Goal: Transaction & Acquisition: Purchase product/service

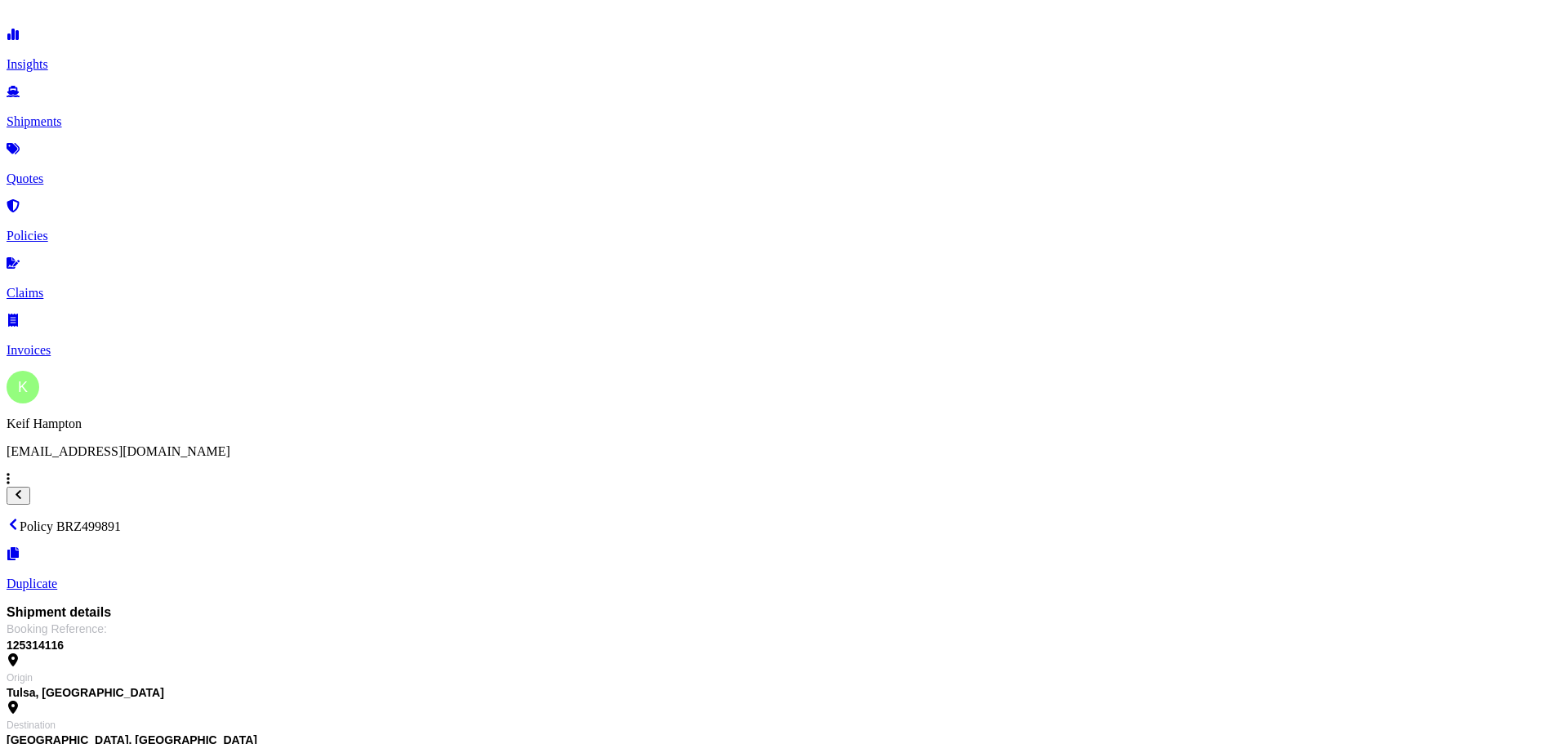
click at [80, 171] on p "Quotes" at bounding box center [784, 179] width 1555 height 15
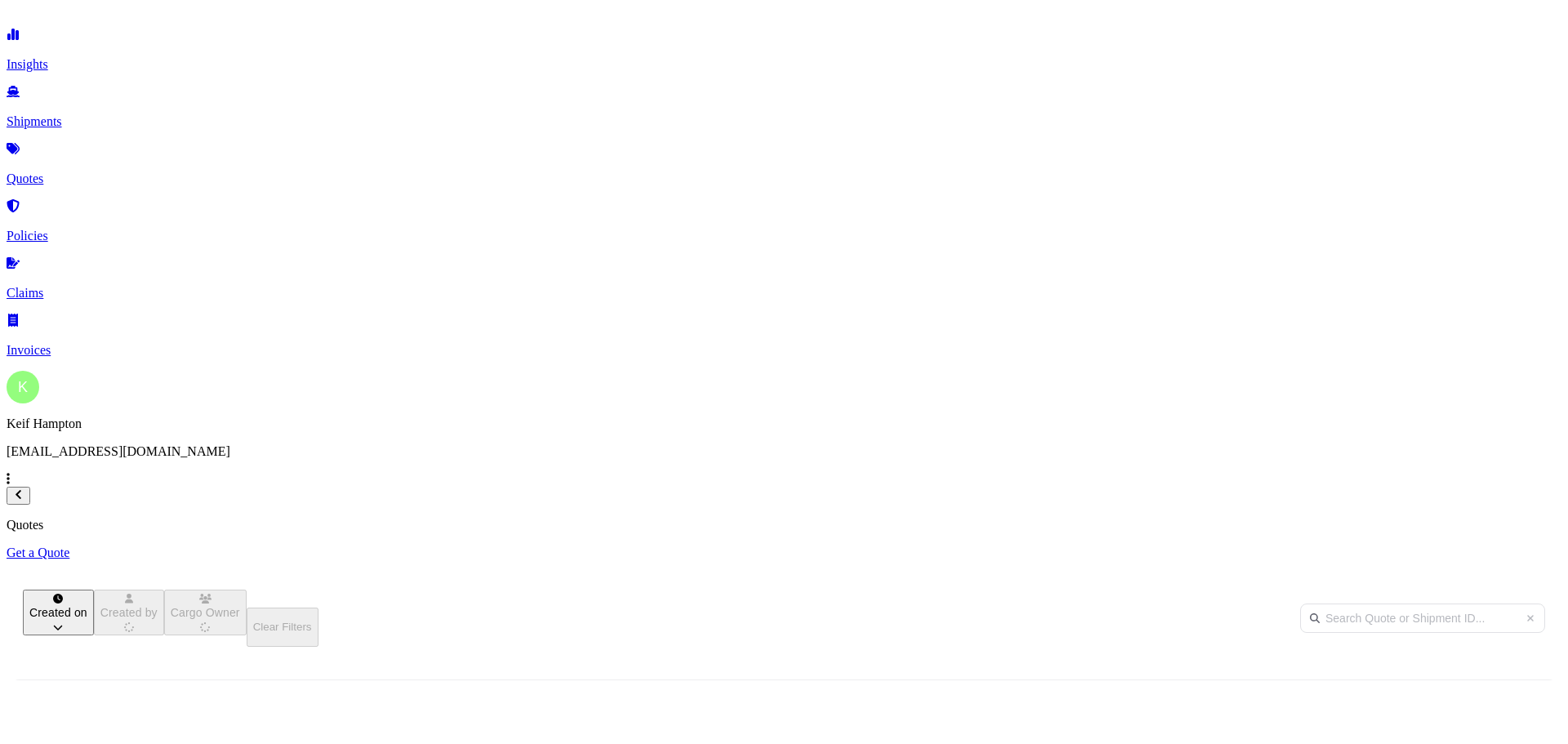
scroll to position [466, 1294]
click at [1513, 546] on p "Get a Quote" at bounding box center [784, 553] width 1555 height 15
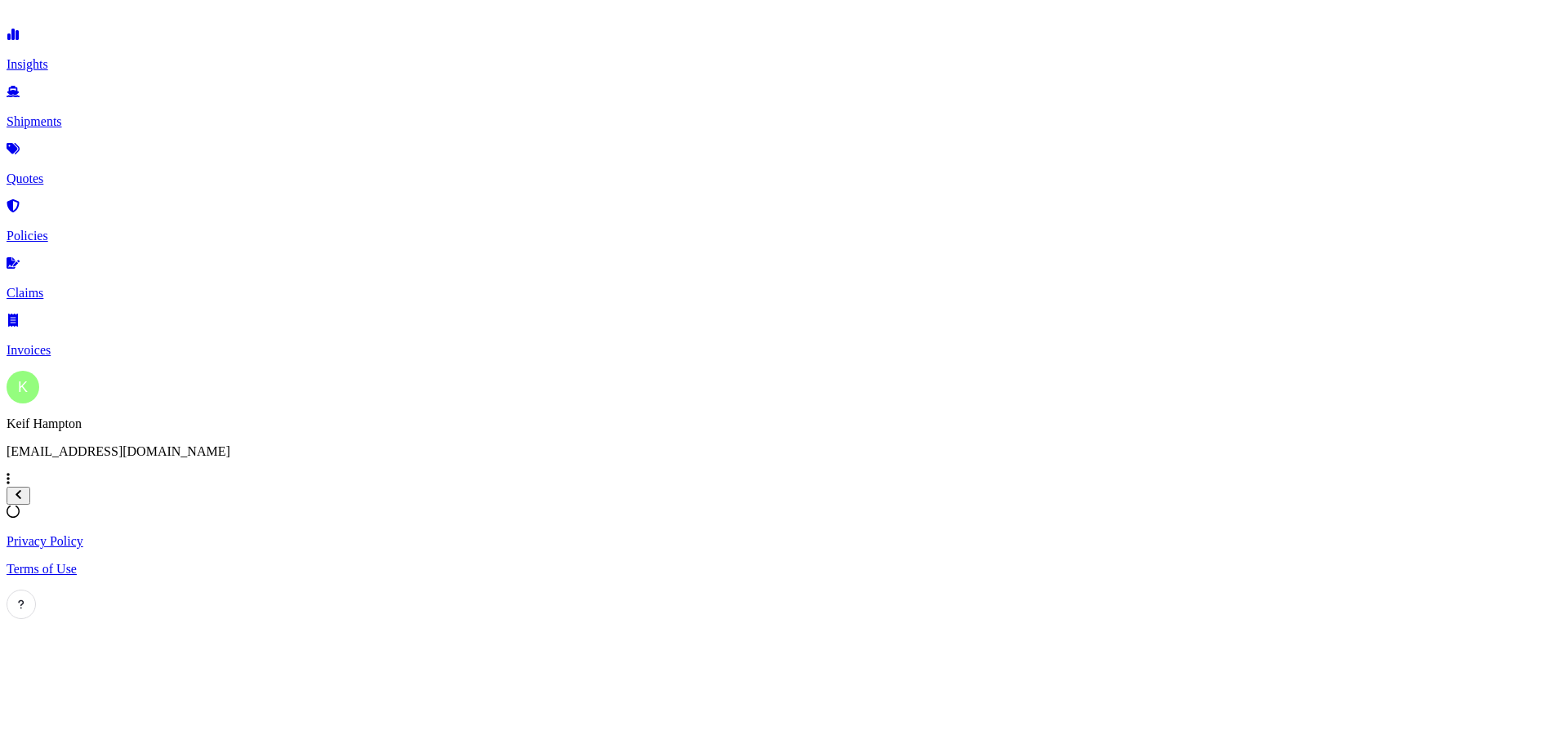
select select "Road"
select select "1"
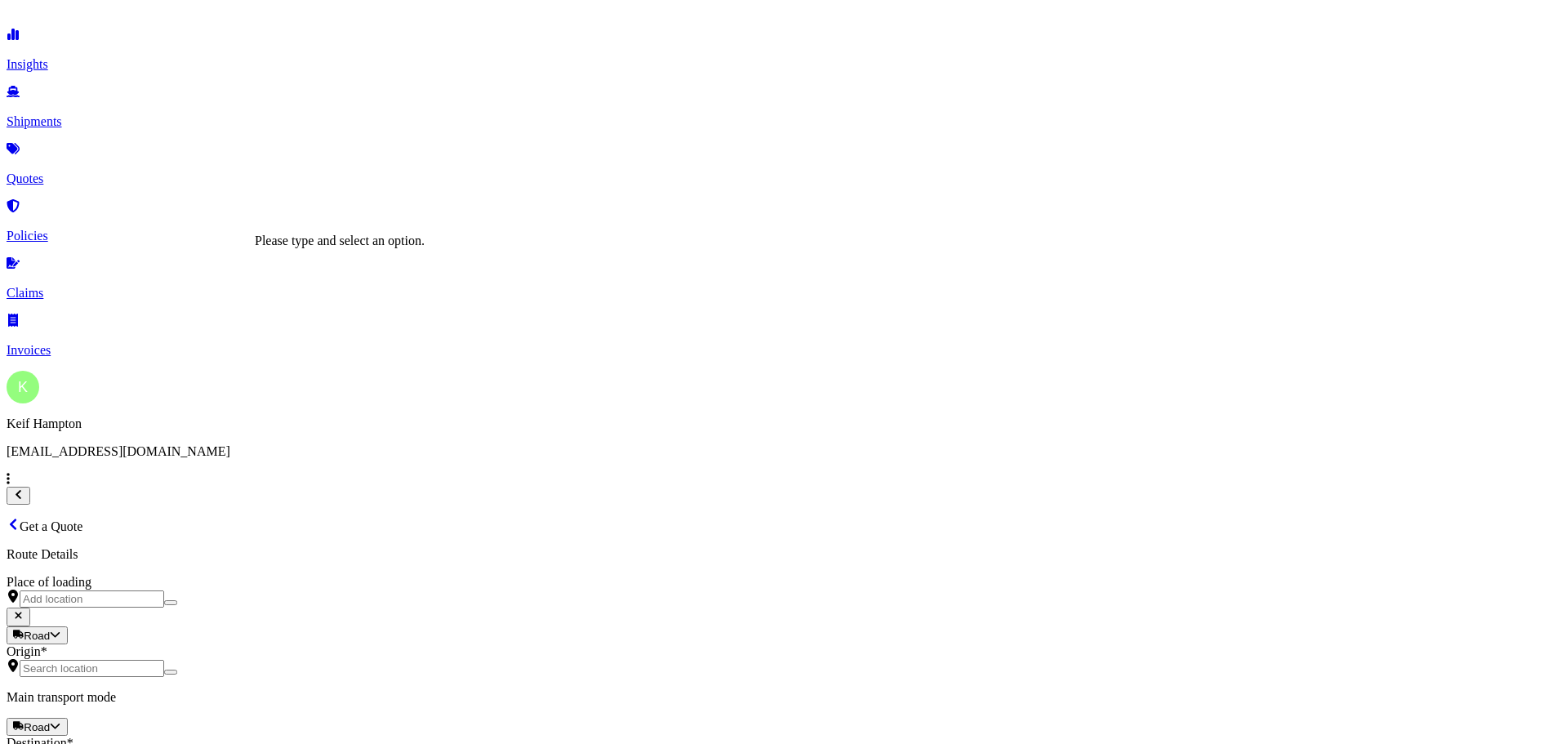
click at [164, 660] on input "Origin *" at bounding box center [92, 668] width 144 height 17
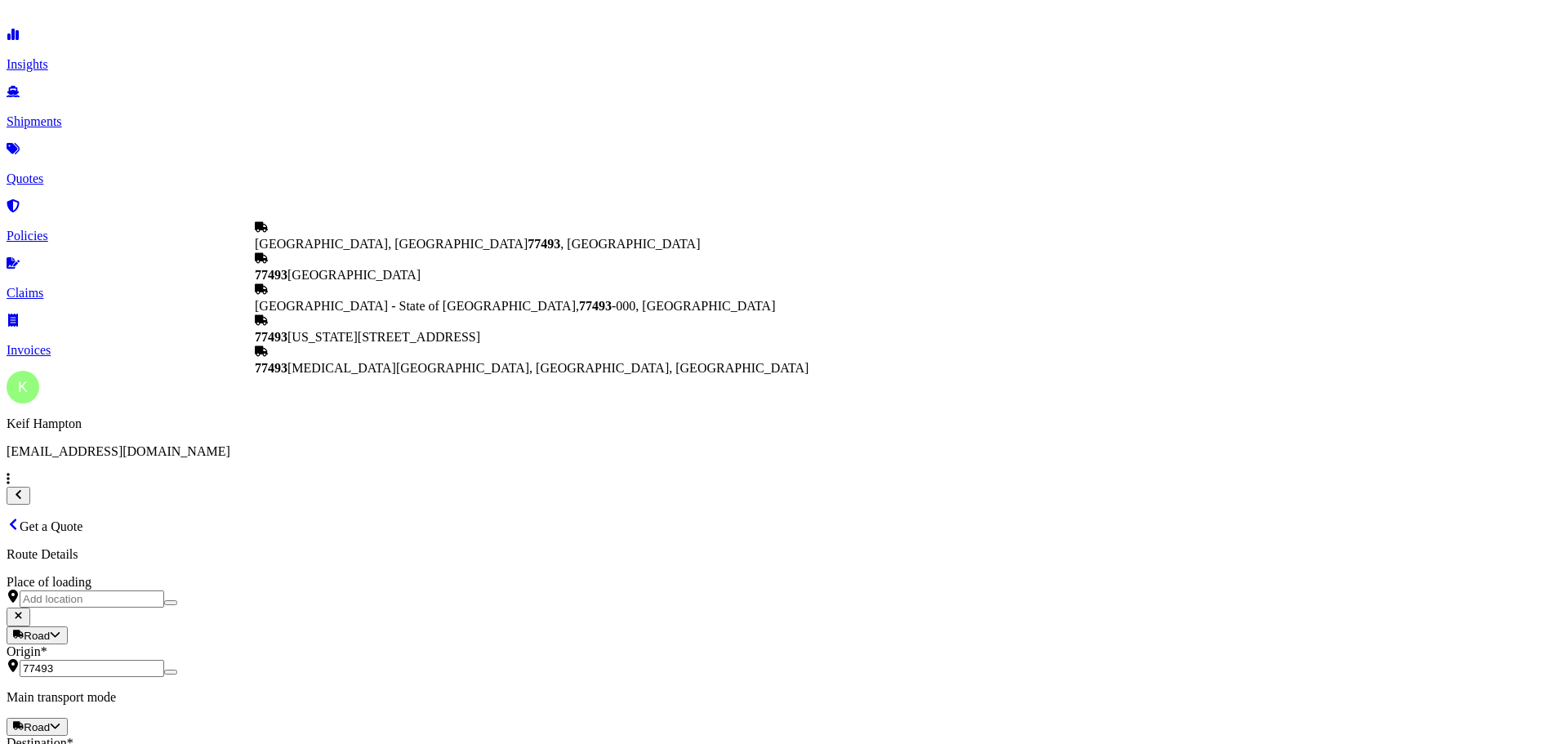
click at [390, 247] on span "[GEOGRAPHIC_DATA], [GEOGRAPHIC_DATA] 77493 , [GEOGRAPHIC_DATA]" at bounding box center [476, 243] width 445 height 14
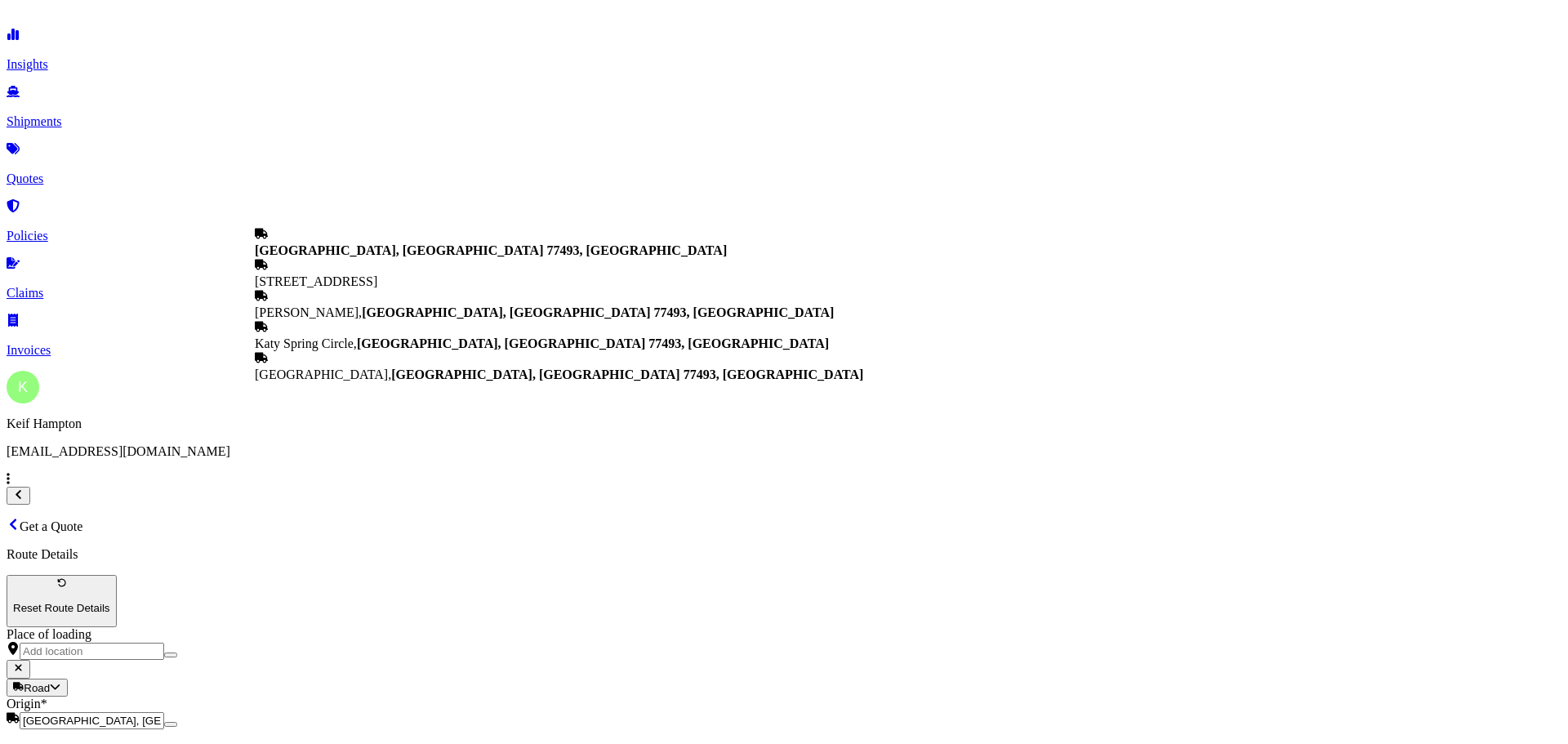
click at [396, 350] on span "[GEOGRAPHIC_DATA], [GEOGRAPHIC_DATA]" at bounding box center [541, 343] width 574 height 14
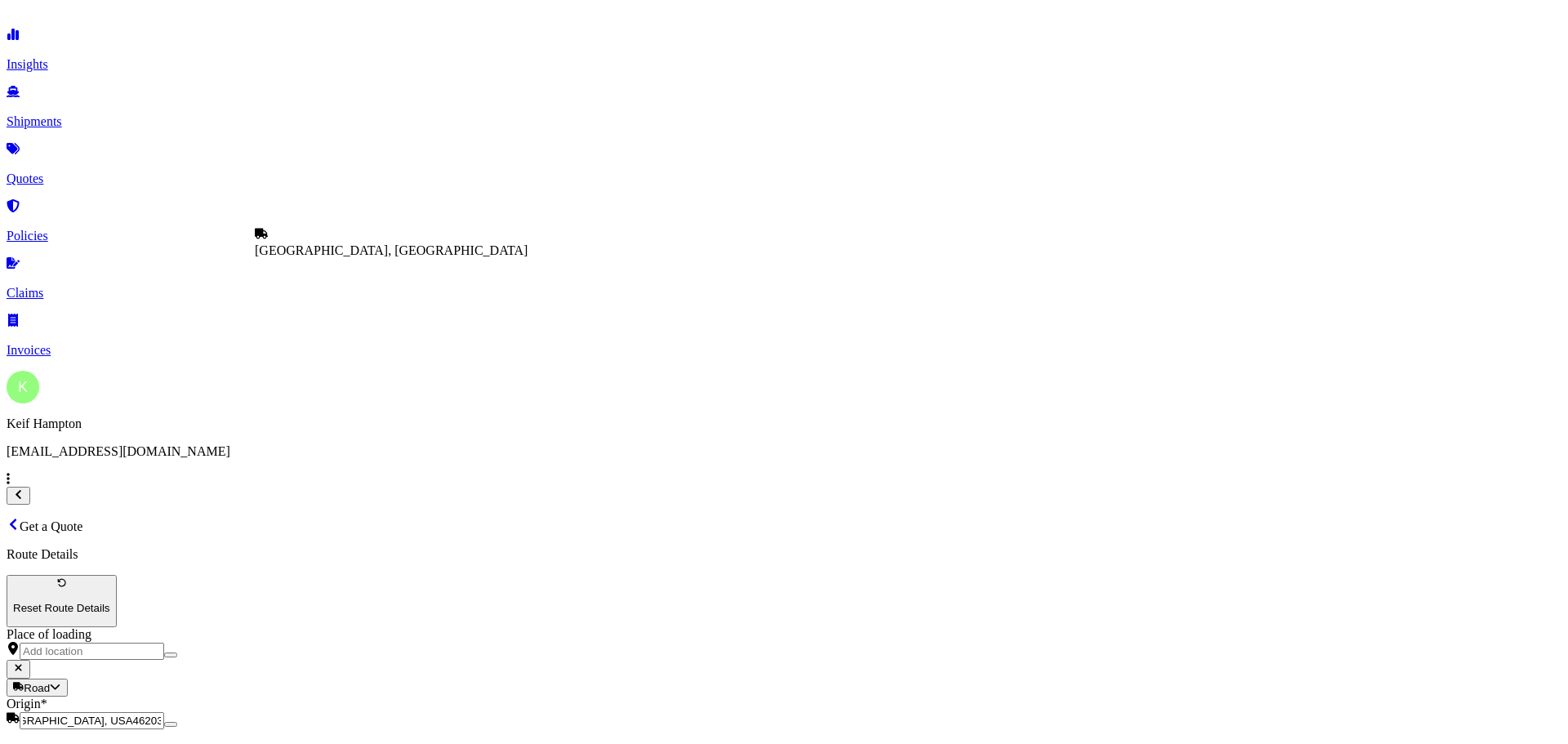
scroll to position [0, 38]
type input "[GEOGRAPHIC_DATA], [GEOGRAPHIC_DATA]"
click at [387, 547] on div "Route Details Reset Route Details Place of loading Road Road Rail Origin * [GEO…" at bounding box center [784, 718] width 1555 height 343
click at [164, 712] on input "[GEOGRAPHIC_DATA], [GEOGRAPHIC_DATA]" at bounding box center [92, 721] width 144 height 17
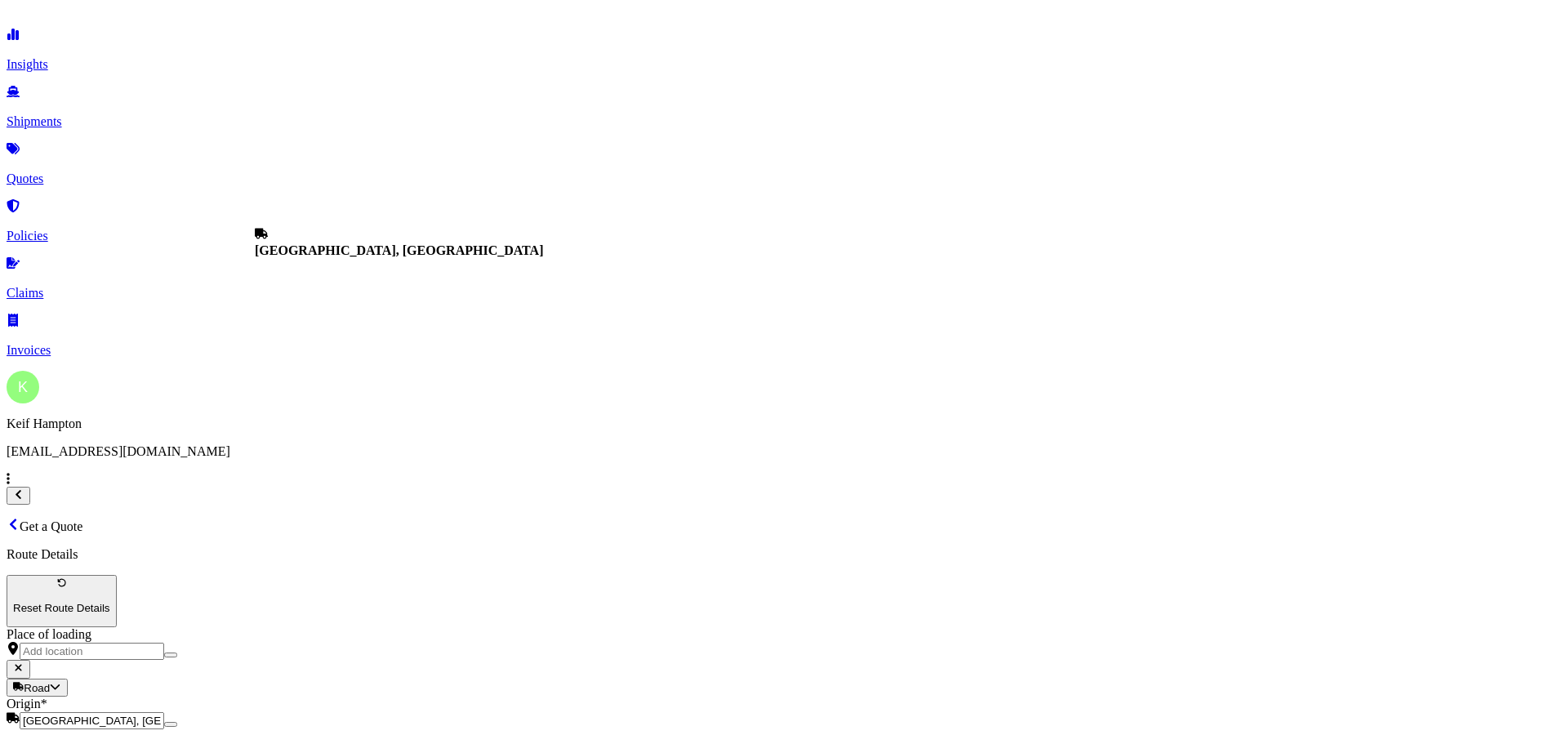
click at [164, 712] on input "[GEOGRAPHIC_DATA], [GEOGRAPHIC_DATA]" at bounding box center [92, 721] width 144 height 17
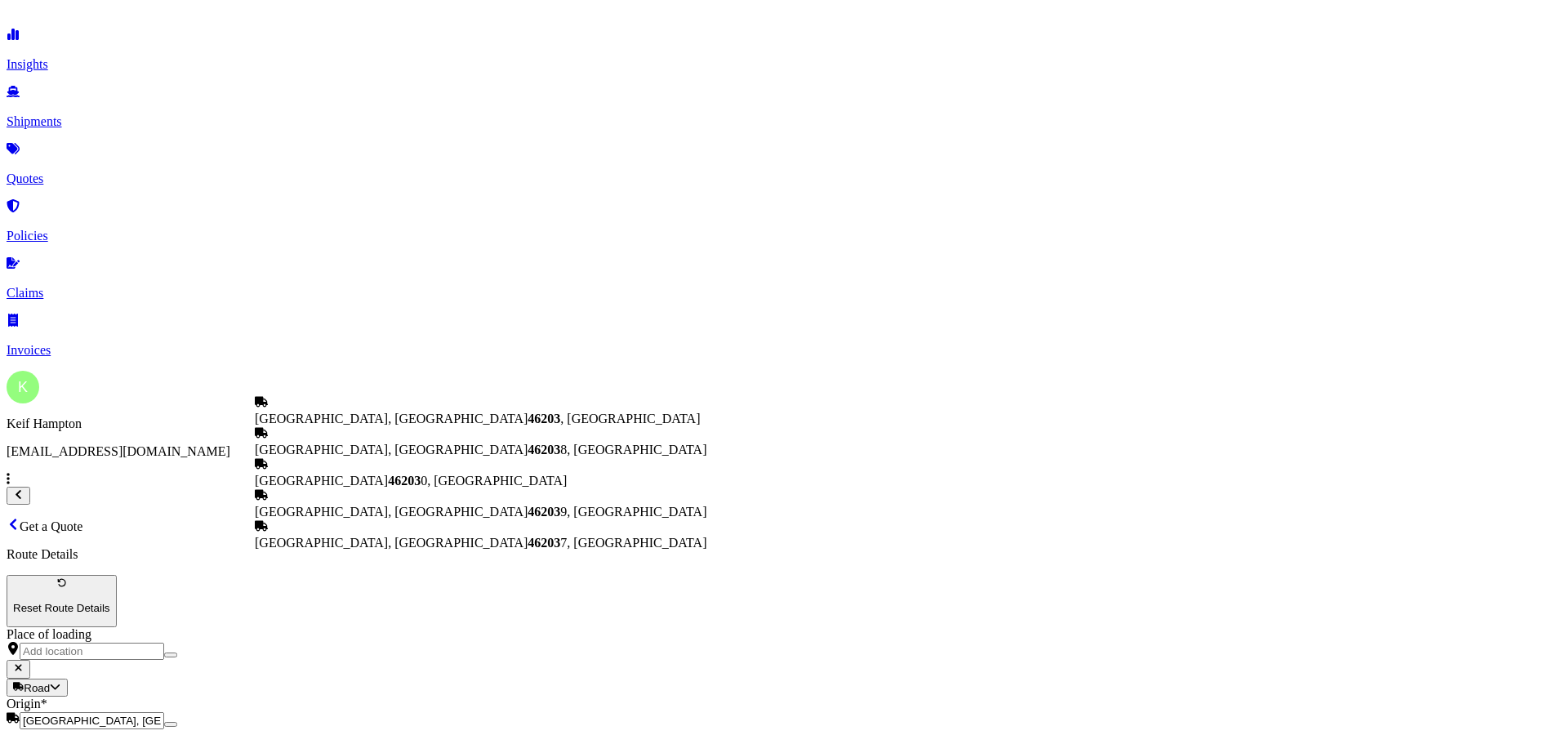
click at [378, 415] on span "[GEOGRAPHIC_DATA], IN 46203 , [GEOGRAPHIC_DATA]" at bounding box center [476, 418] width 445 height 14
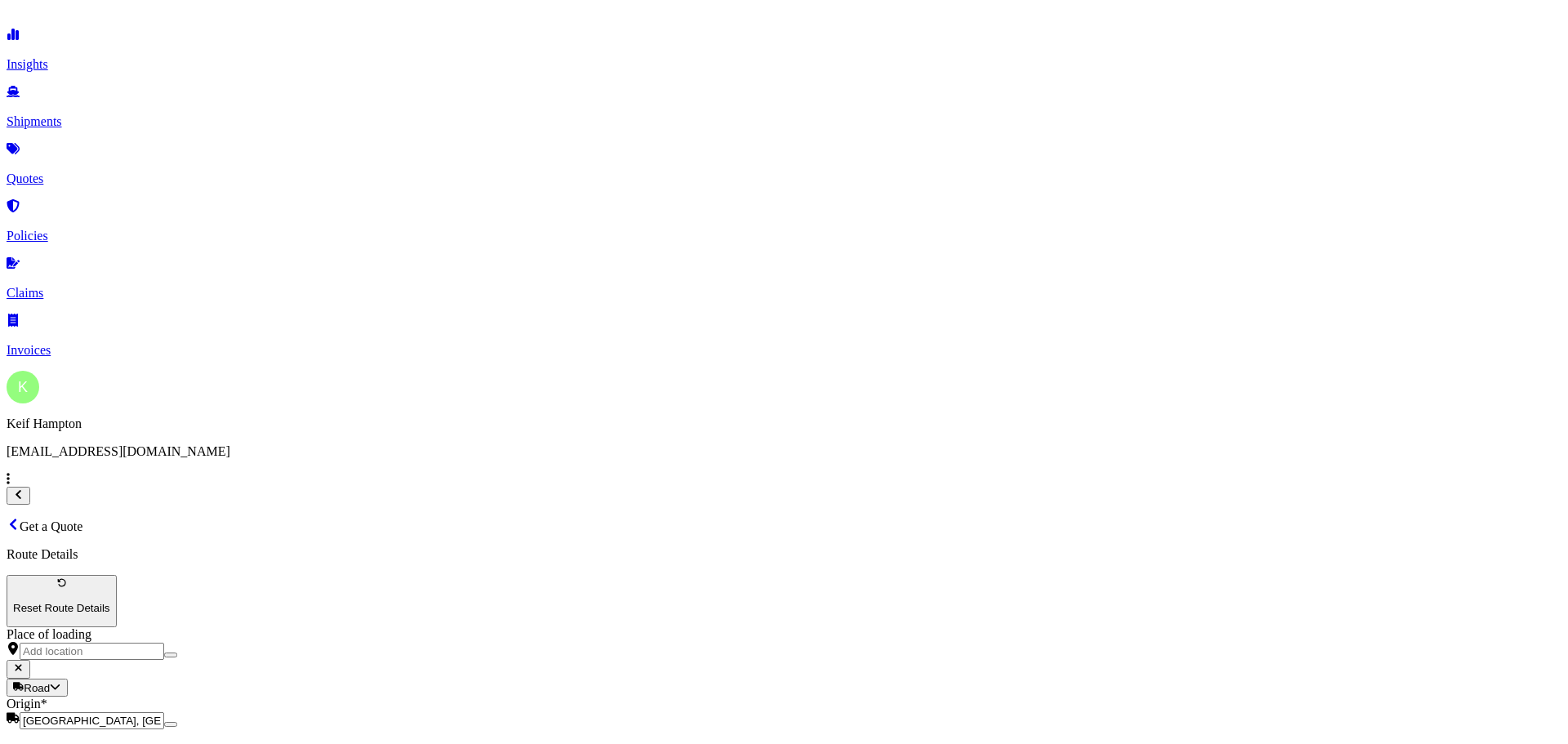
type input "[GEOGRAPHIC_DATA], IN 46203, [GEOGRAPHIC_DATA]"
click at [355, 696] on div "Origin * [GEOGRAPHIC_DATA], [GEOGRAPHIC_DATA]" at bounding box center [784, 712] width 1555 height 33
click at [164, 712] on input "[GEOGRAPHIC_DATA], [GEOGRAPHIC_DATA]" at bounding box center [92, 721] width 144 height 17
click at [355, 696] on div "Origin * [GEOGRAPHIC_DATA], [GEOGRAPHIC_DATA]" at bounding box center [784, 712] width 1555 height 33
click at [164, 712] on input "[GEOGRAPHIC_DATA], [GEOGRAPHIC_DATA]" at bounding box center [92, 721] width 144 height 17
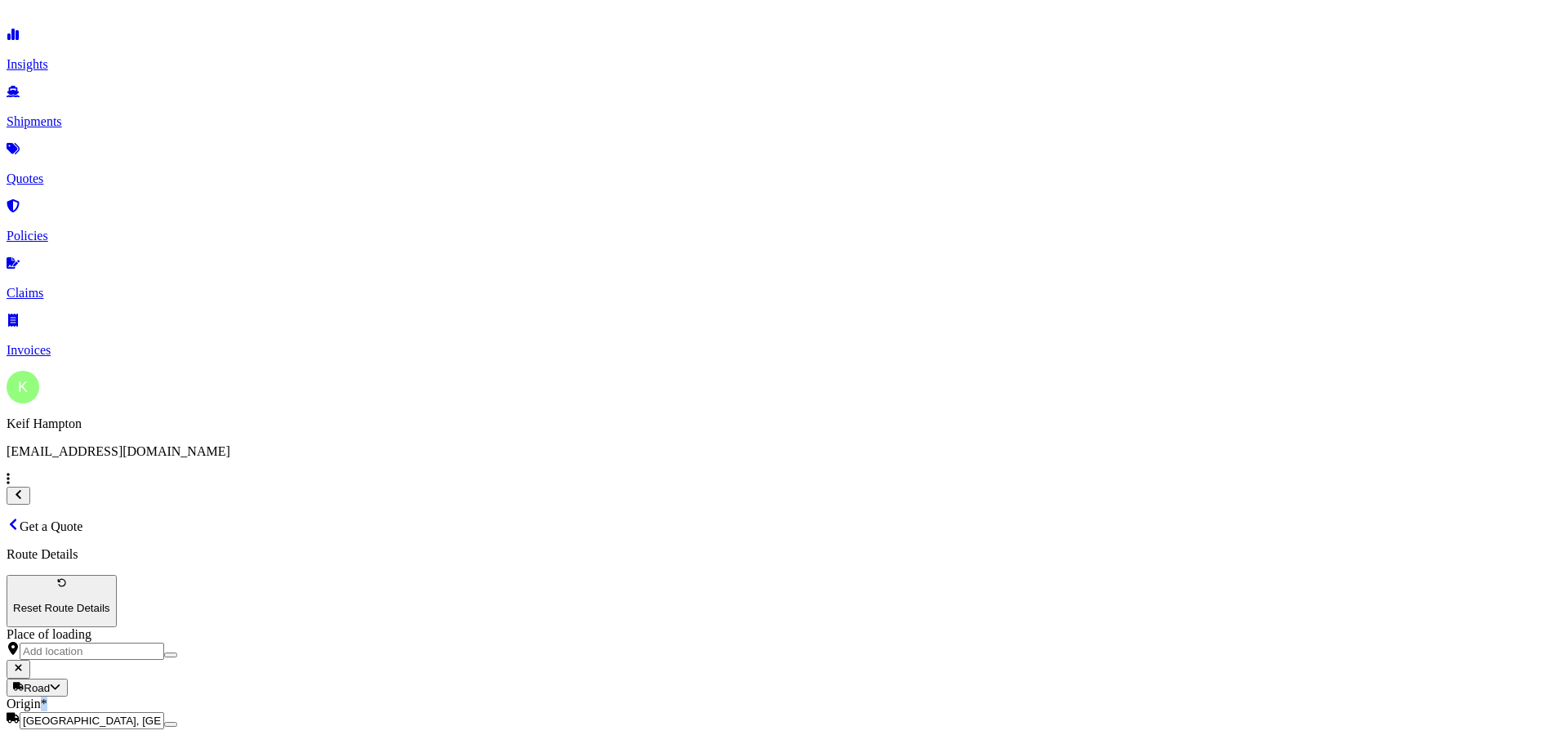
click at [355, 696] on div "Origin * [GEOGRAPHIC_DATA], [GEOGRAPHIC_DATA]" at bounding box center [784, 712] width 1555 height 33
click at [164, 712] on input "[GEOGRAPHIC_DATA], [GEOGRAPHIC_DATA]" at bounding box center [92, 721] width 144 height 17
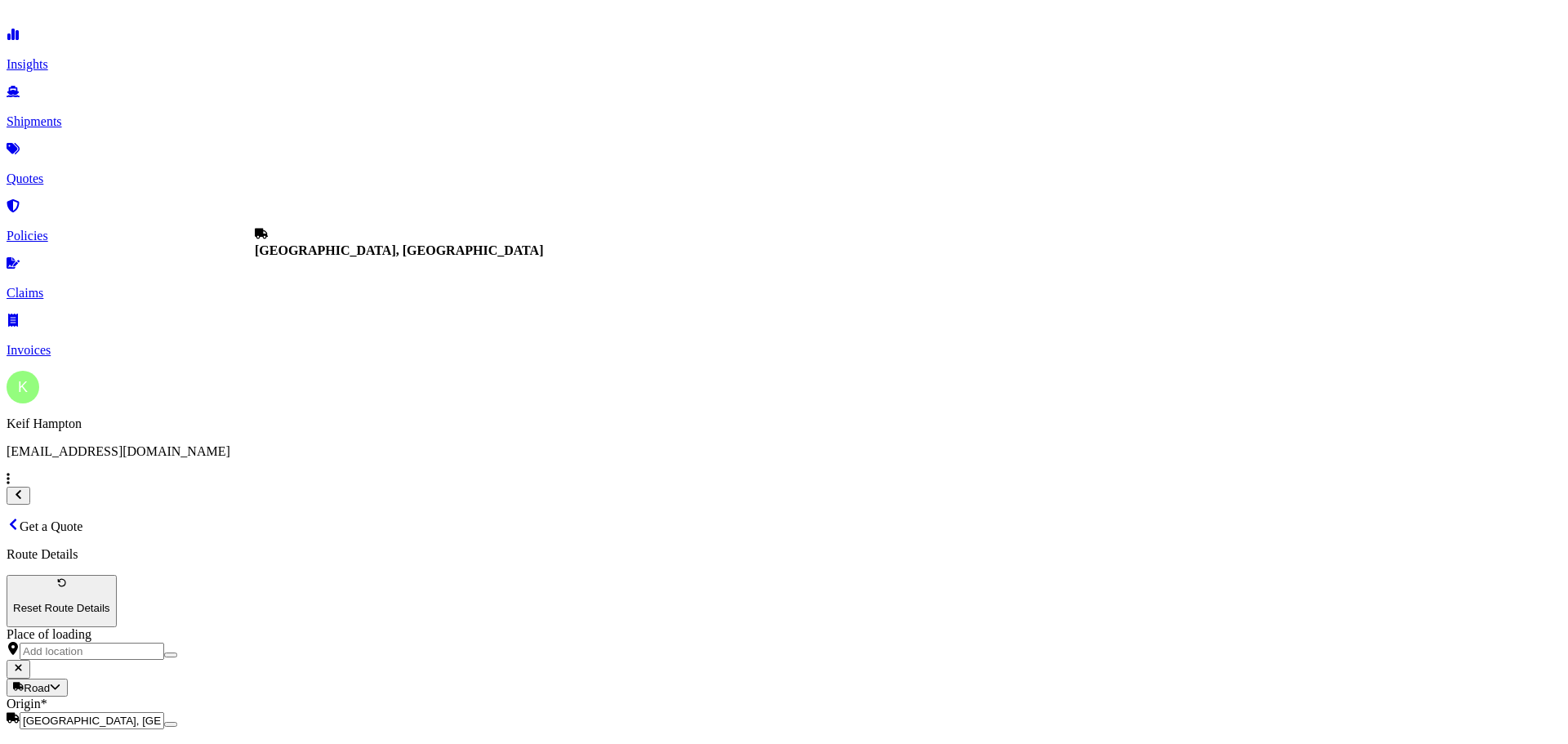
click at [164, 712] on input "[GEOGRAPHIC_DATA], [GEOGRAPHIC_DATA]" at bounding box center [92, 721] width 144 height 17
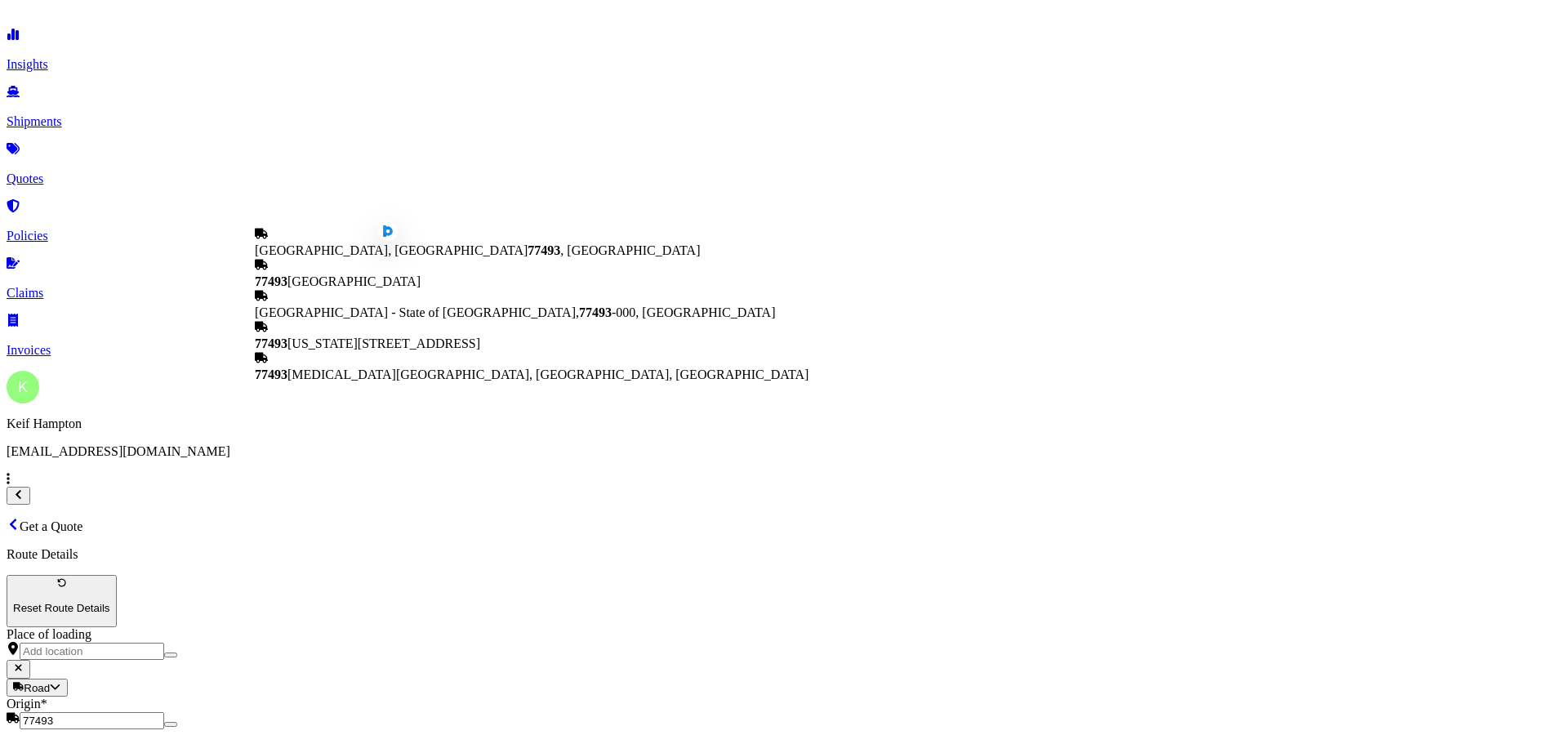
click at [423, 258] on div "[GEOGRAPHIC_DATA], [GEOGRAPHIC_DATA] 77493 , [GEOGRAPHIC_DATA]" at bounding box center [531, 241] width 553 height 31
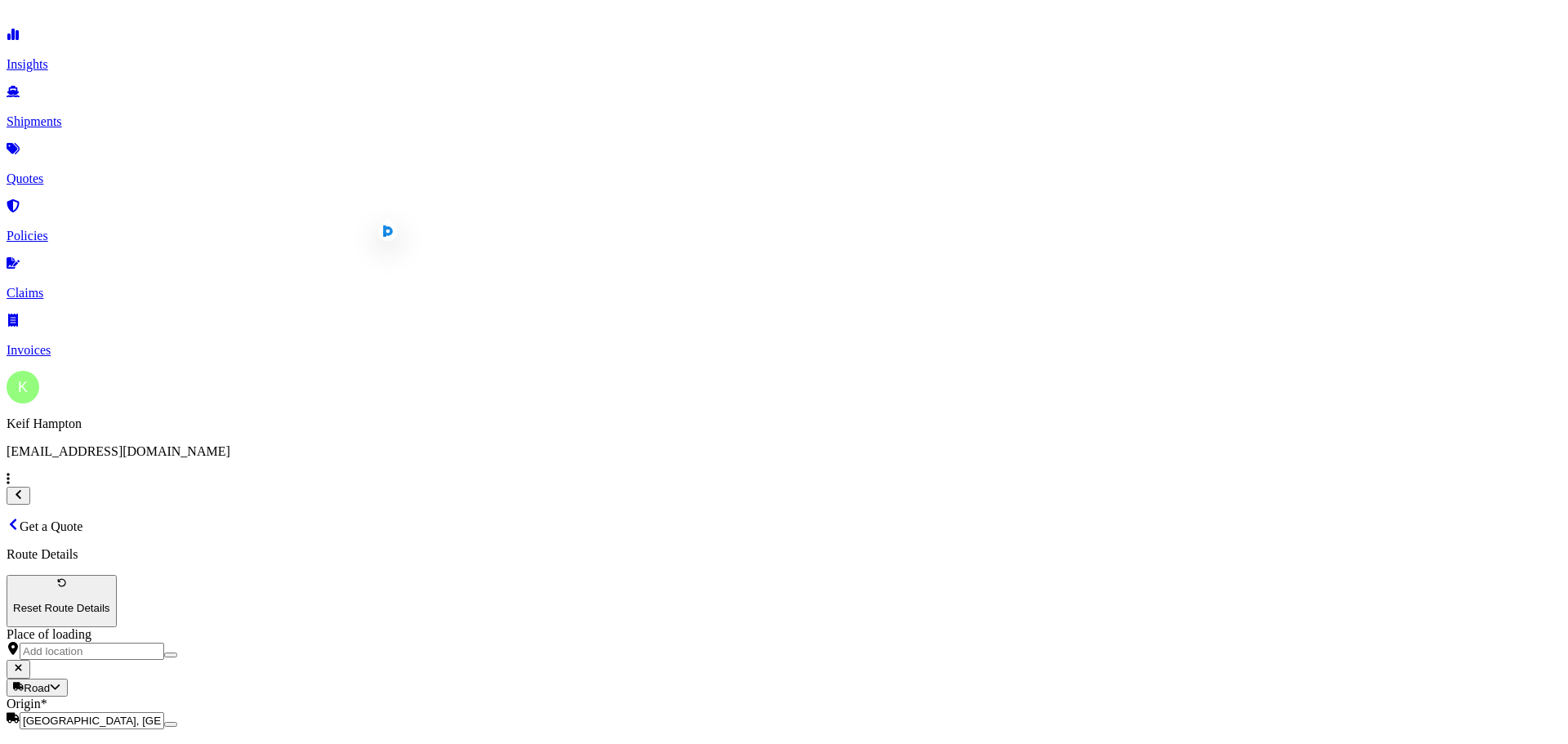
type input "[GEOGRAPHIC_DATA], [GEOGRAPHIC_DATA] 77493, [GEOGRAPHIC_DATA]"
drag, startPoint x: 405, startPoint y: 551, endPoint x: 432, endPoint y: 579, distance: 38.9
click at [406, 548] on div "Route Details Reset Route Details Place of loading Road Road Rail Origin * [GEO…" at bounding box center [784, 718] width 1555 height 343
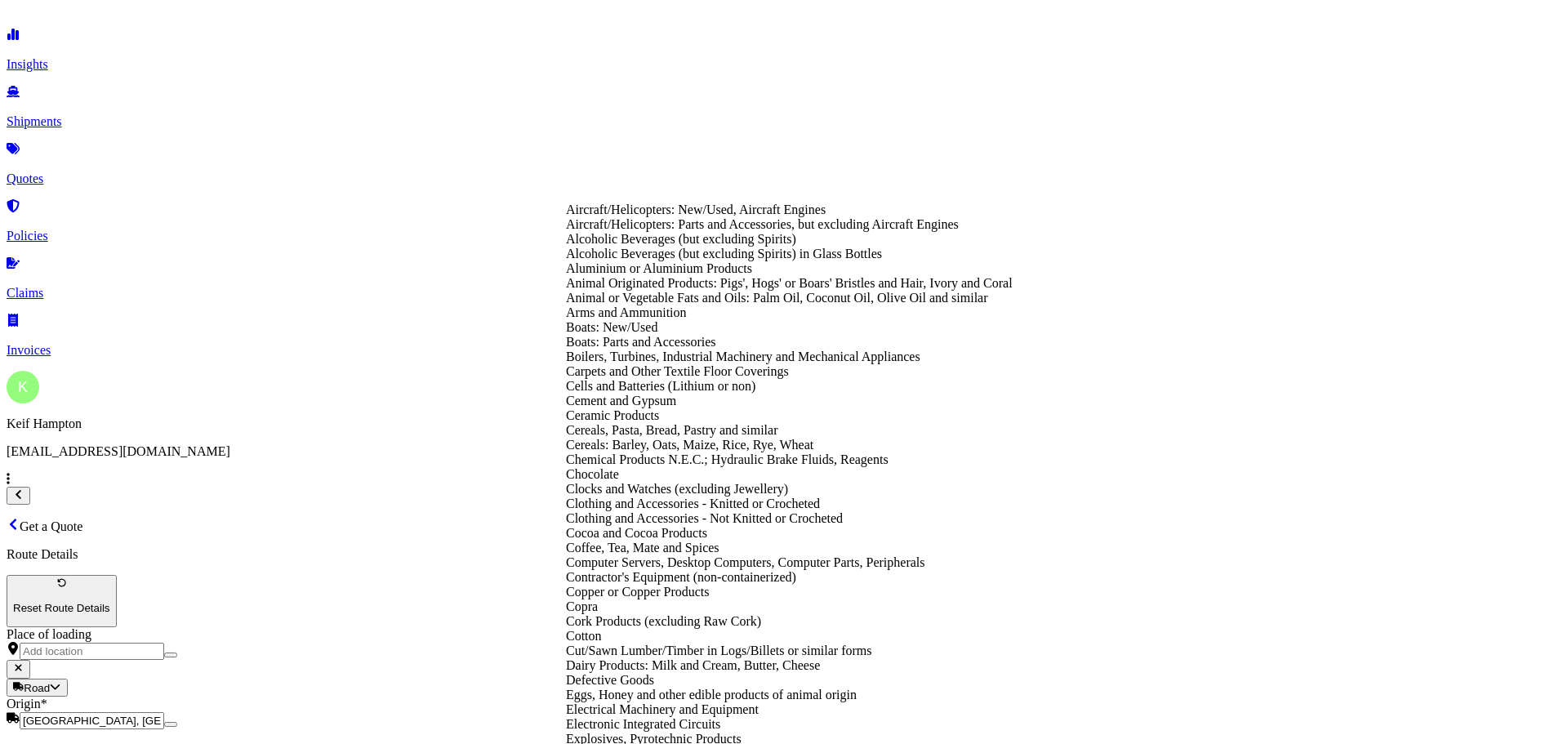
scroll to position [593, 0]
click at [1012, 496] on div "Clothing and Accessories - Knitted or Crocheted" at bounding box center [788, 503] width 447 height 15
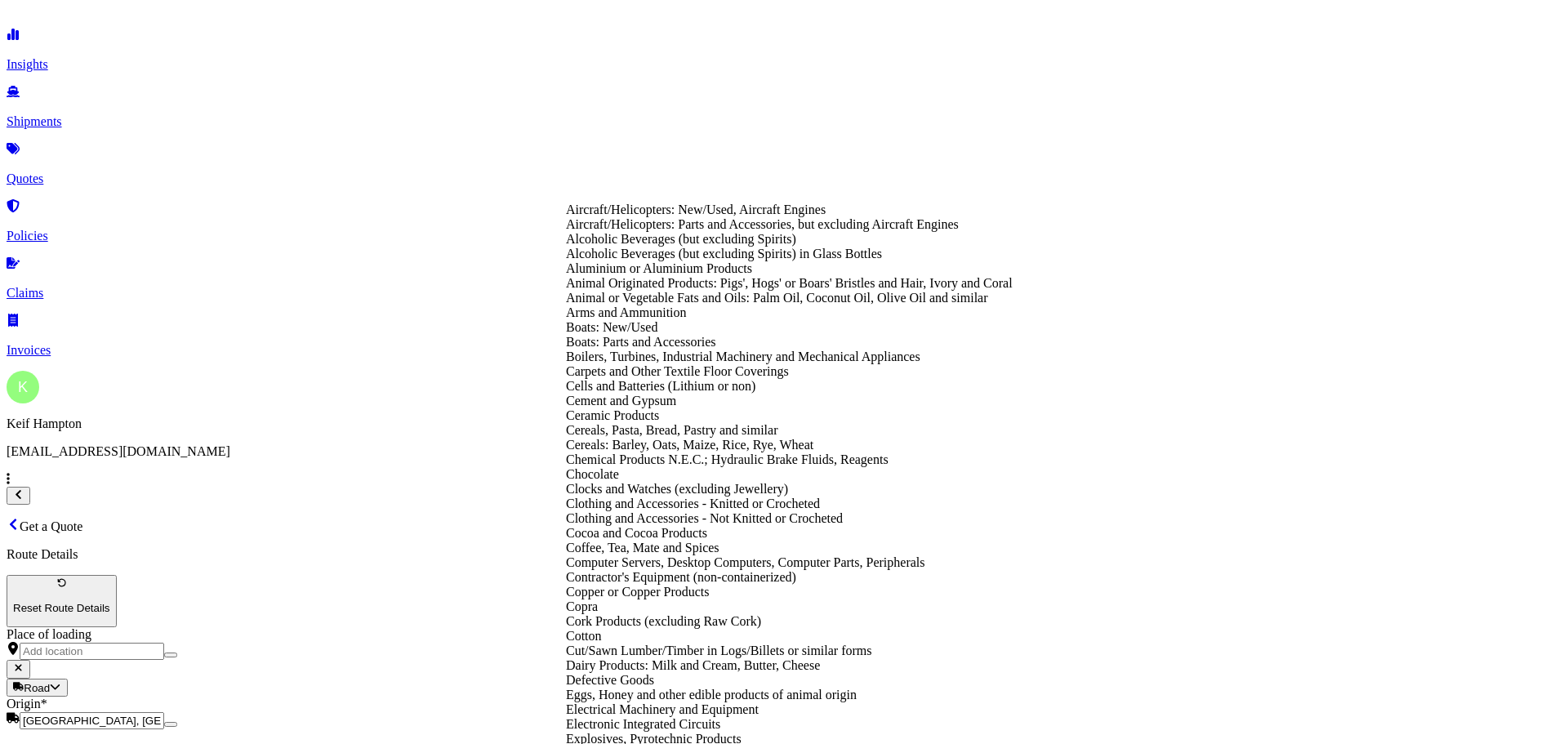
scroll to position [588, 0]
click at [1012, 643] on div "Cut/Sawn Lumber/Timber in Logs/Billets or similar forms" at bounding box center [788, 650] width 447 height 15
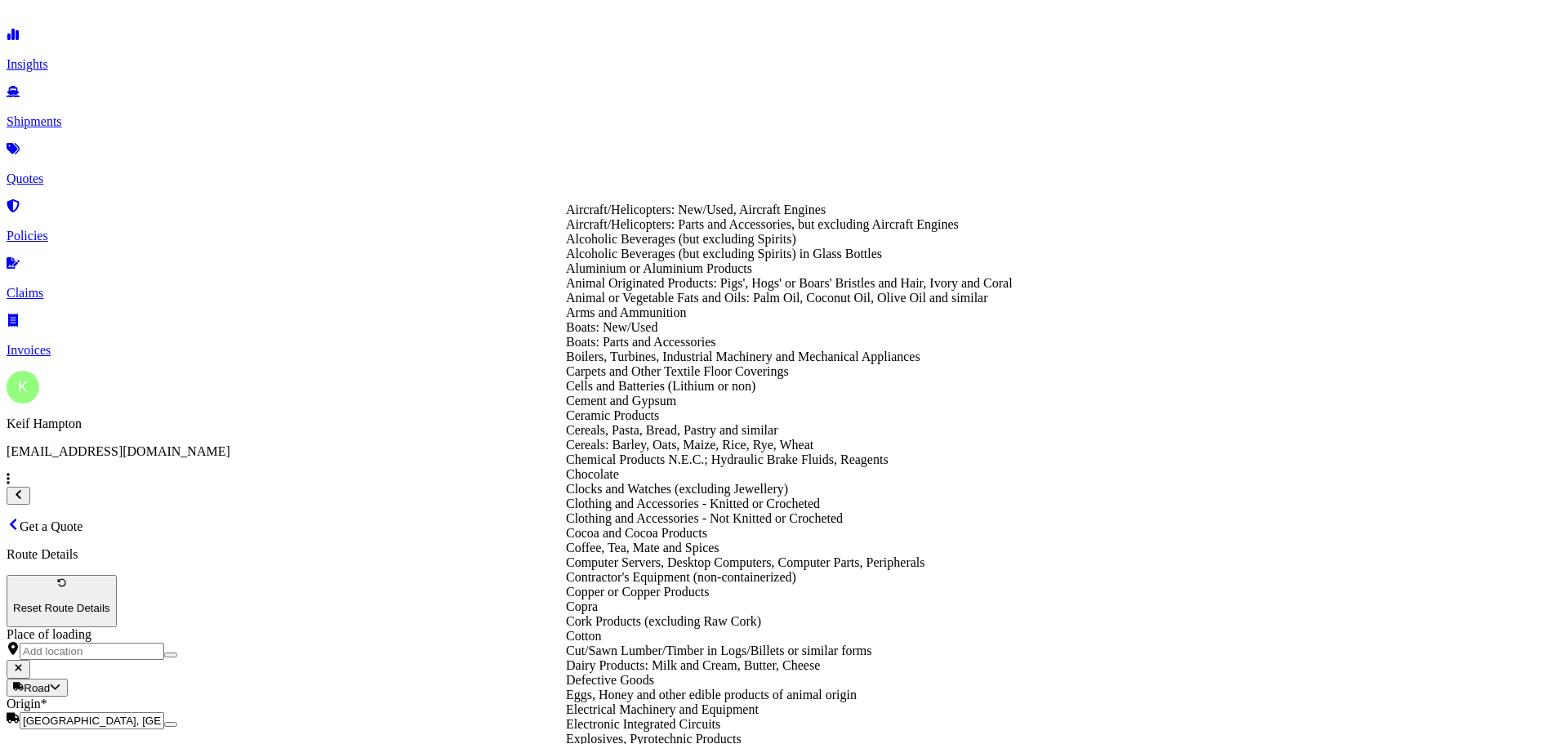
scroll to position [936, 0]
click at [814, 702] on div "Electrical Machinery and Equipment" at bounding box center [788, 709] width 447 height 15
type input "Electrical Machinery and Equipment"
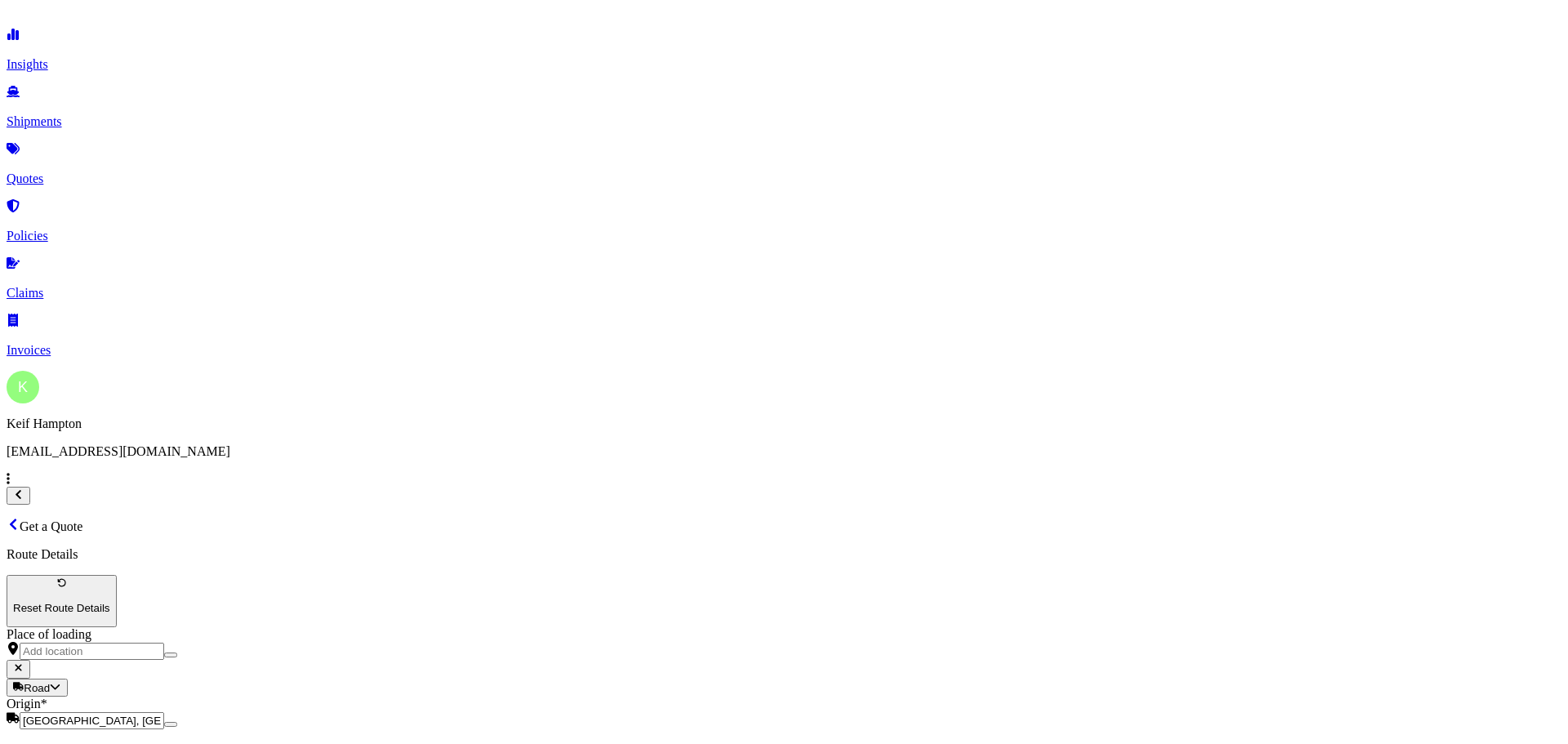
type textarea "g"
type textarea "GENERATOR"
type input "200000"
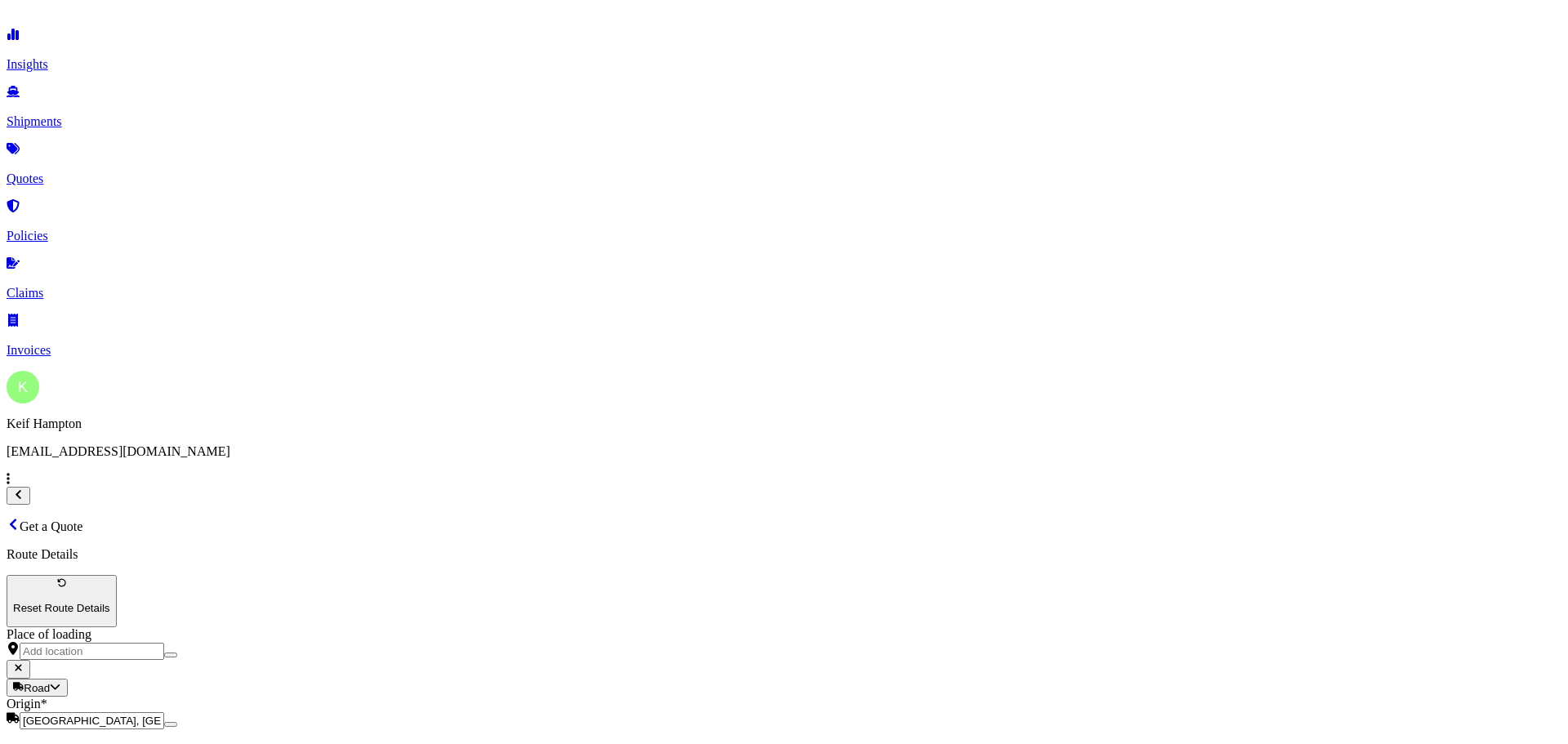
click at [1247, 328] on div "Add new "Managed Power Logistics / DBA [PERSON_NAME] Power "" at bounding box center [1243, 321] width 382 height 15
type input "Managed Power Logistics / DBA [PERSON_NAME] Power"
click at [789, 343] on body "0 options available. 1 option available. 0 options available. 1 option availabl…" at bounding box center [784, 736] width 1555 height 1459
click at [588, 405] on div "FTL" at bounding box center [577, 398] width 22 height 15
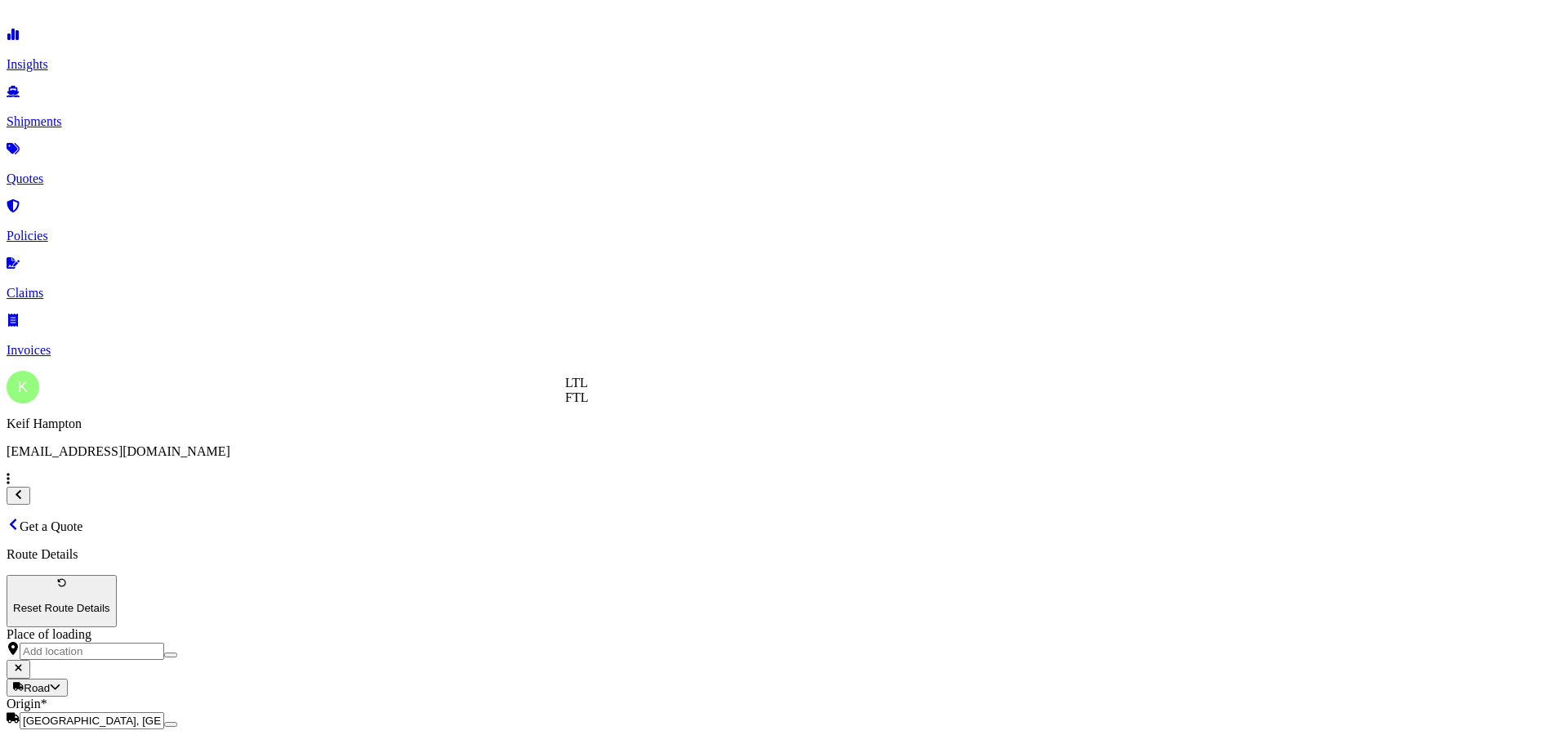
select select "2"
type input "125331497"
type input "DAMIR LOGISTICS INC."
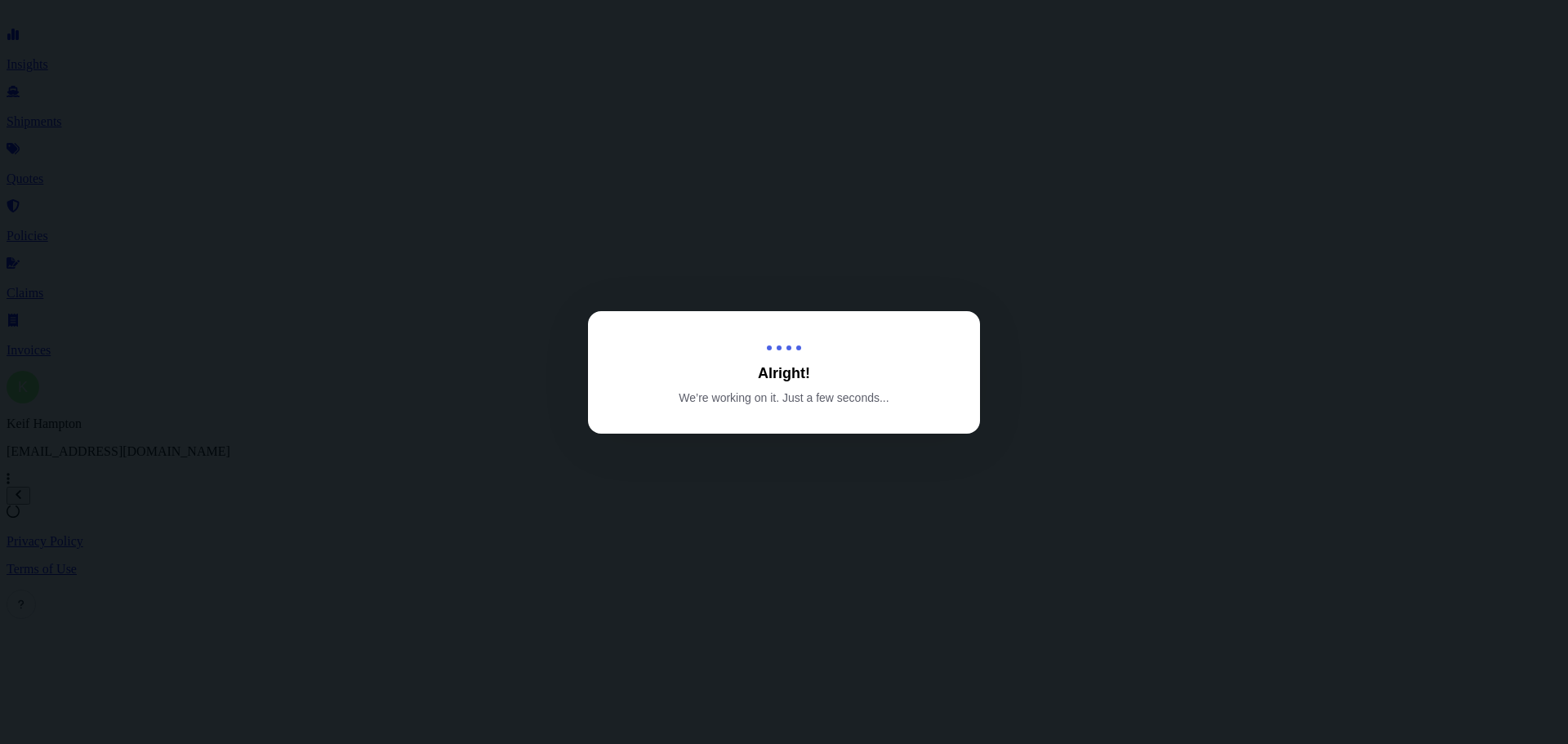
select select "Road"
select select "2"
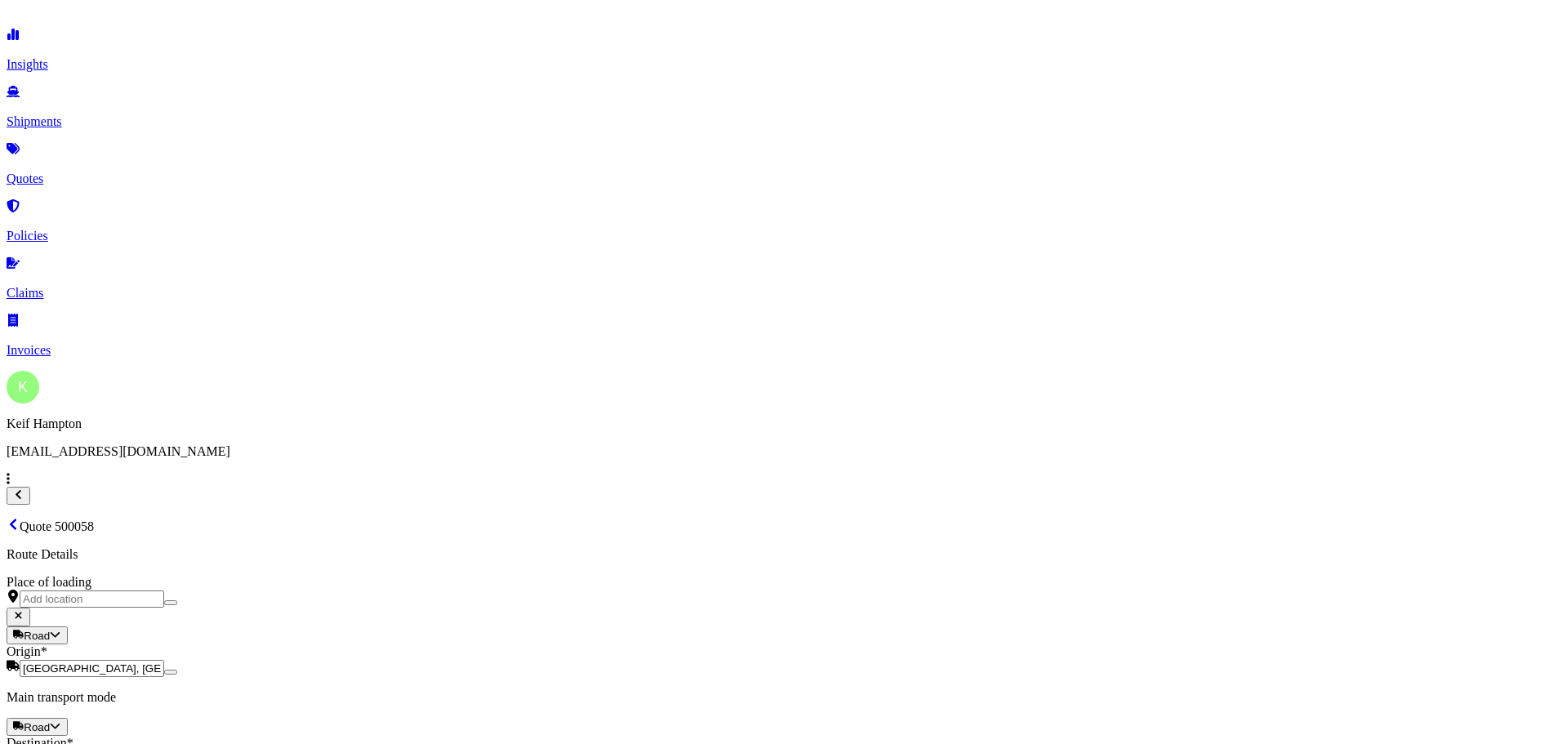
scroll to position [622, 0]
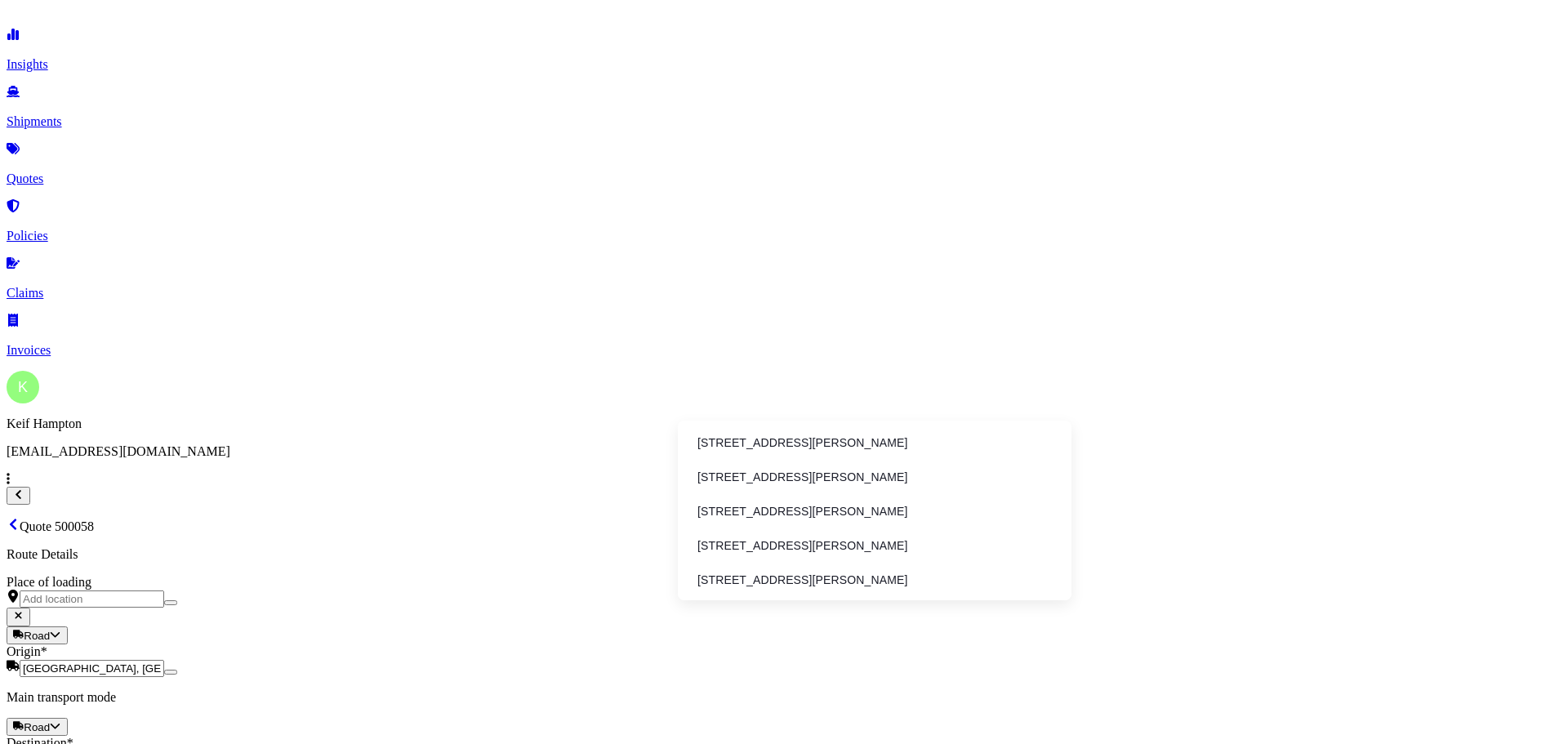
click at [916, 441] on li "[STREET_ADDRESS][PERSON_NAME]" at bounding box center [874, 442] width 380 height 31
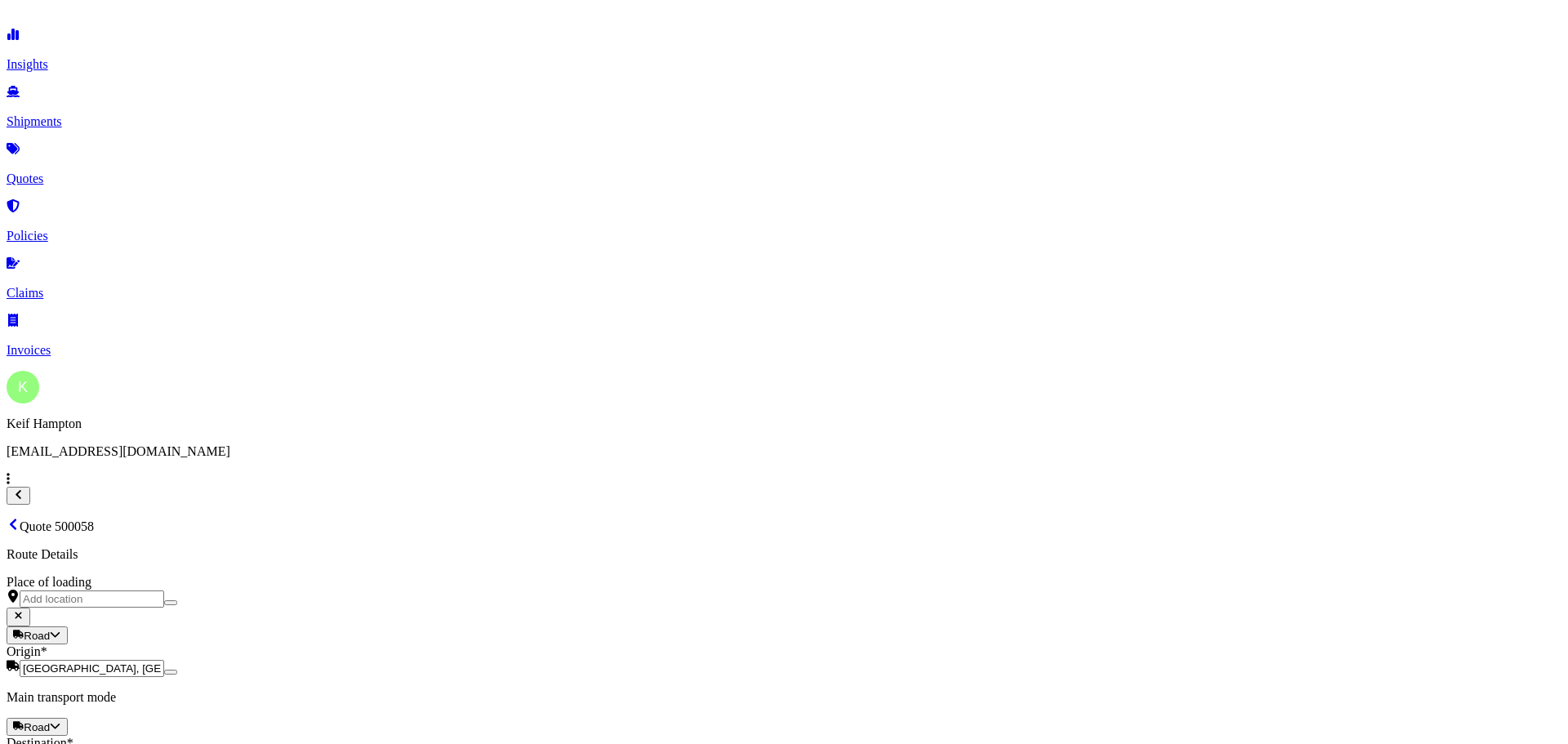
type input "[STREET_ADDRESS][PERSON_NAME]"
drag, startPoint x: 644, startPoint y: 468, endPoint x: 632, endPoint y: 469, distance: 12.0
drag, startPoint x: 535, startPoint y: 351, endPoint x: 482, endPoint y: 354, distance: 53.1
click at [482, 354] on div "22 23 24 25 26 27 28" at bounding box center [461, 353] width 261 height 29
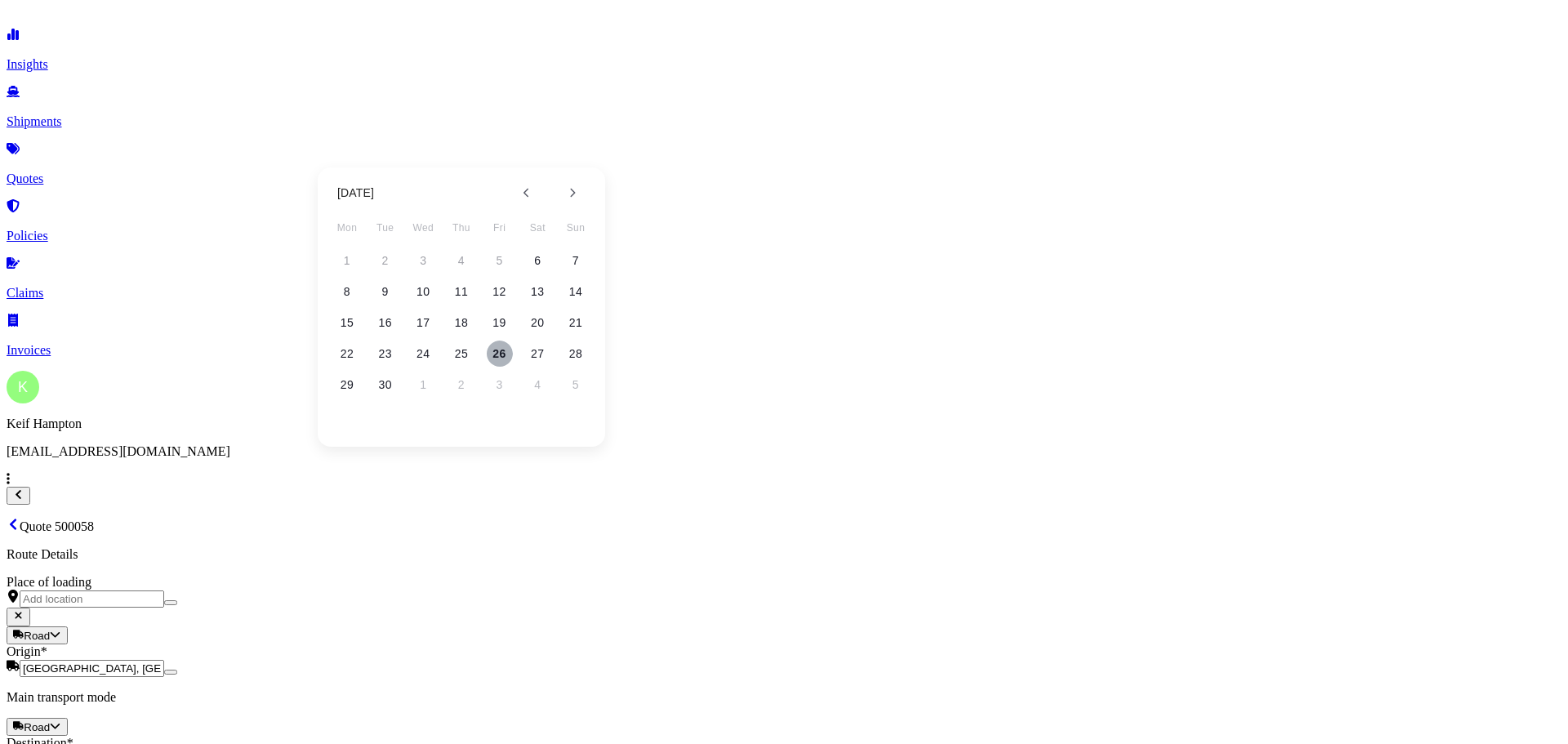
click at [493, 352] on button "26" at bounding box center [500, 354] width 26 height 26
type input "[DATE]"
click at [756, 384] on button "29" at bounding box center [760, 385] width 26 height 26
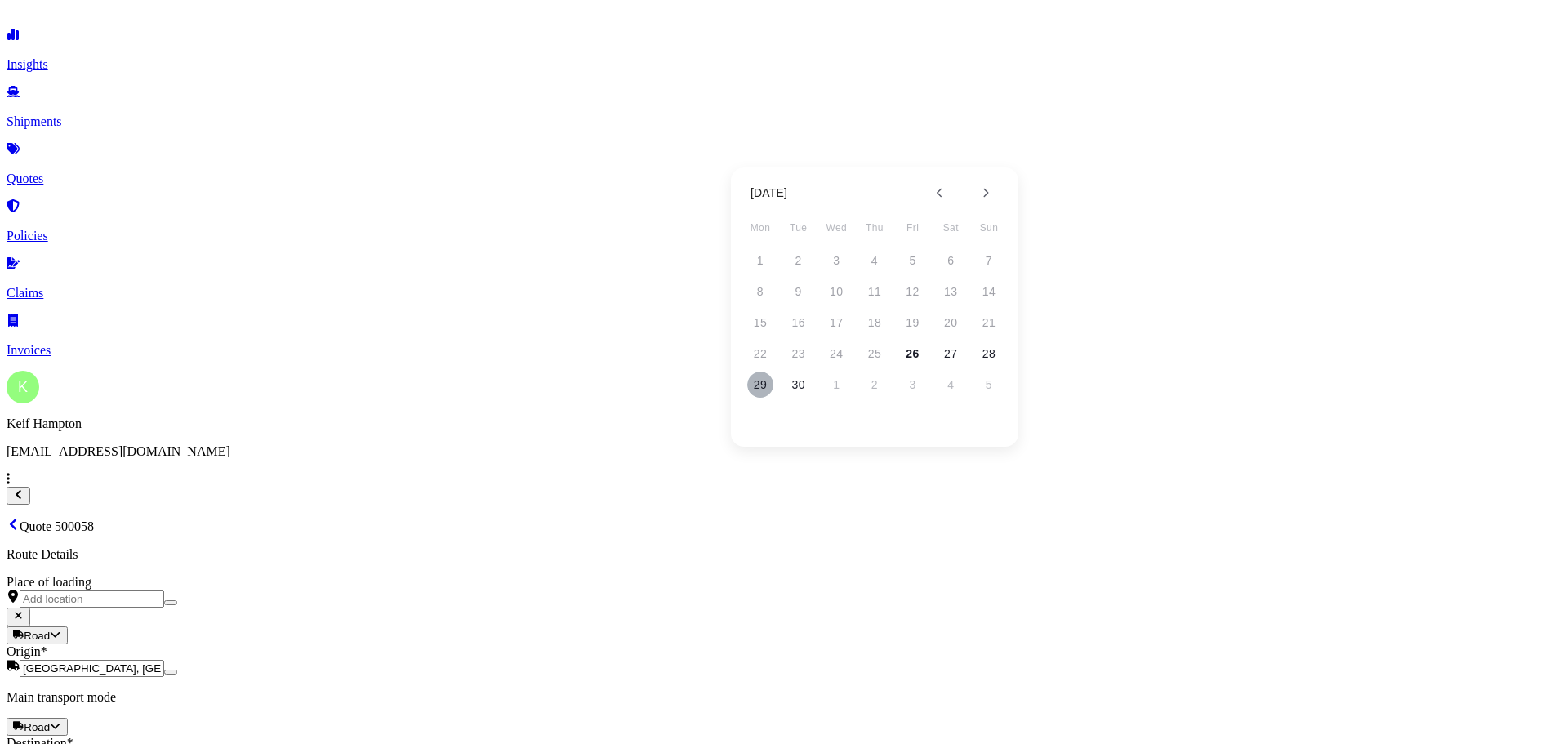
type input "[DATE]"
type input "77"
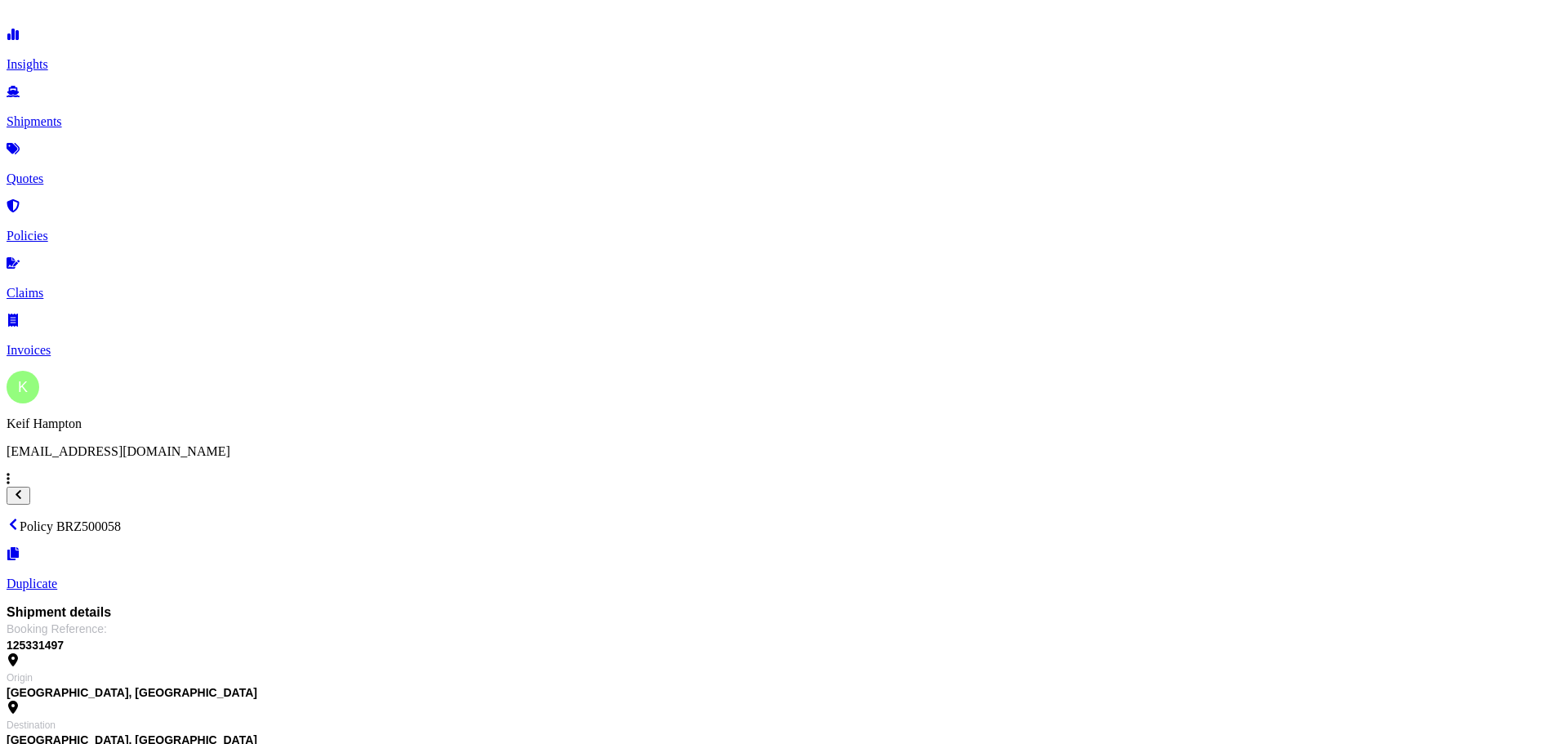
drag, startPoint x: 472, startPoint y: 57, endPoint x: 421, endPoint y: 47, distance: 52.0
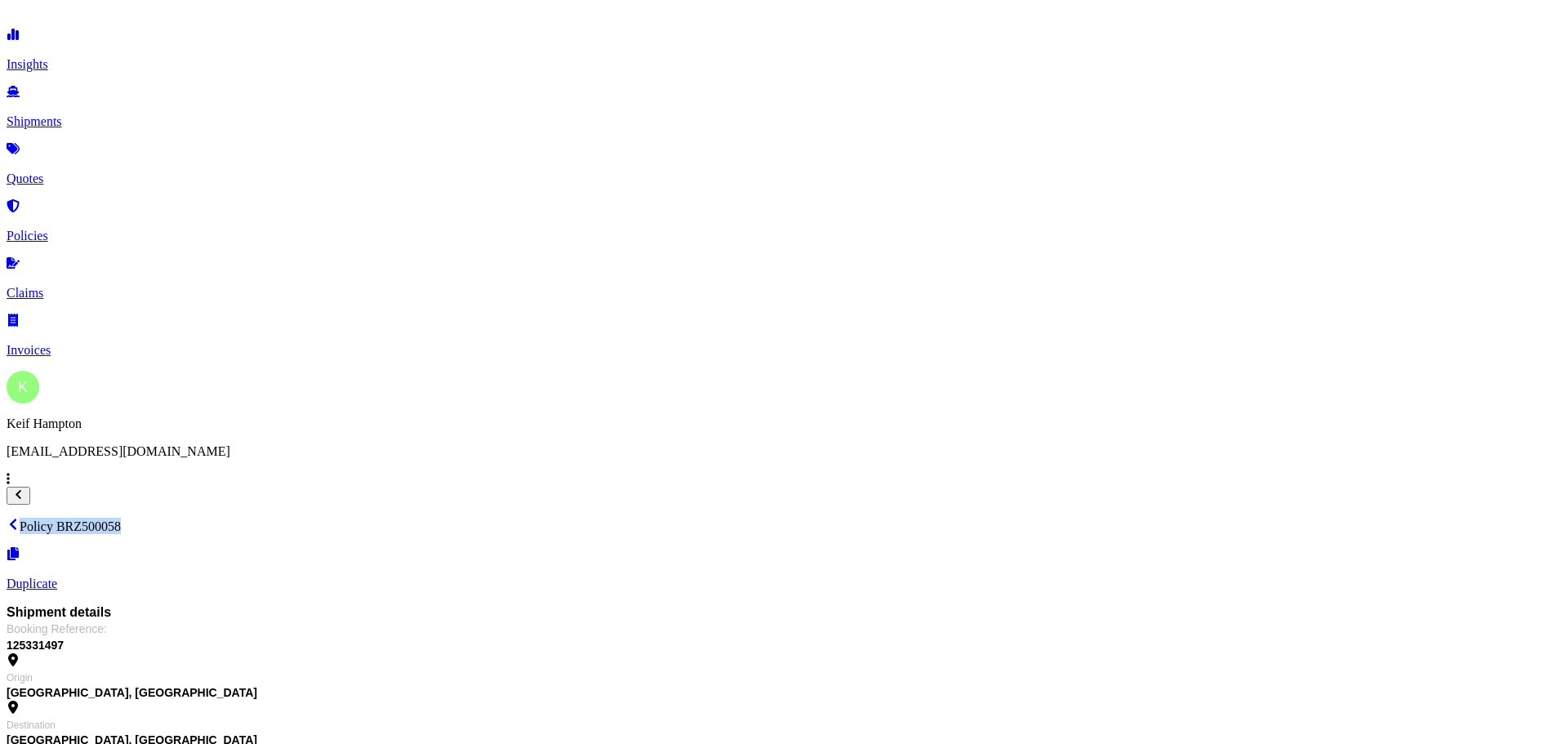
click at [421, 518] on div "Policy BRZ500058 Duplicate" at bounding box center [784, 554] width 1555 height 73
copy p "Policy BRZ500058"
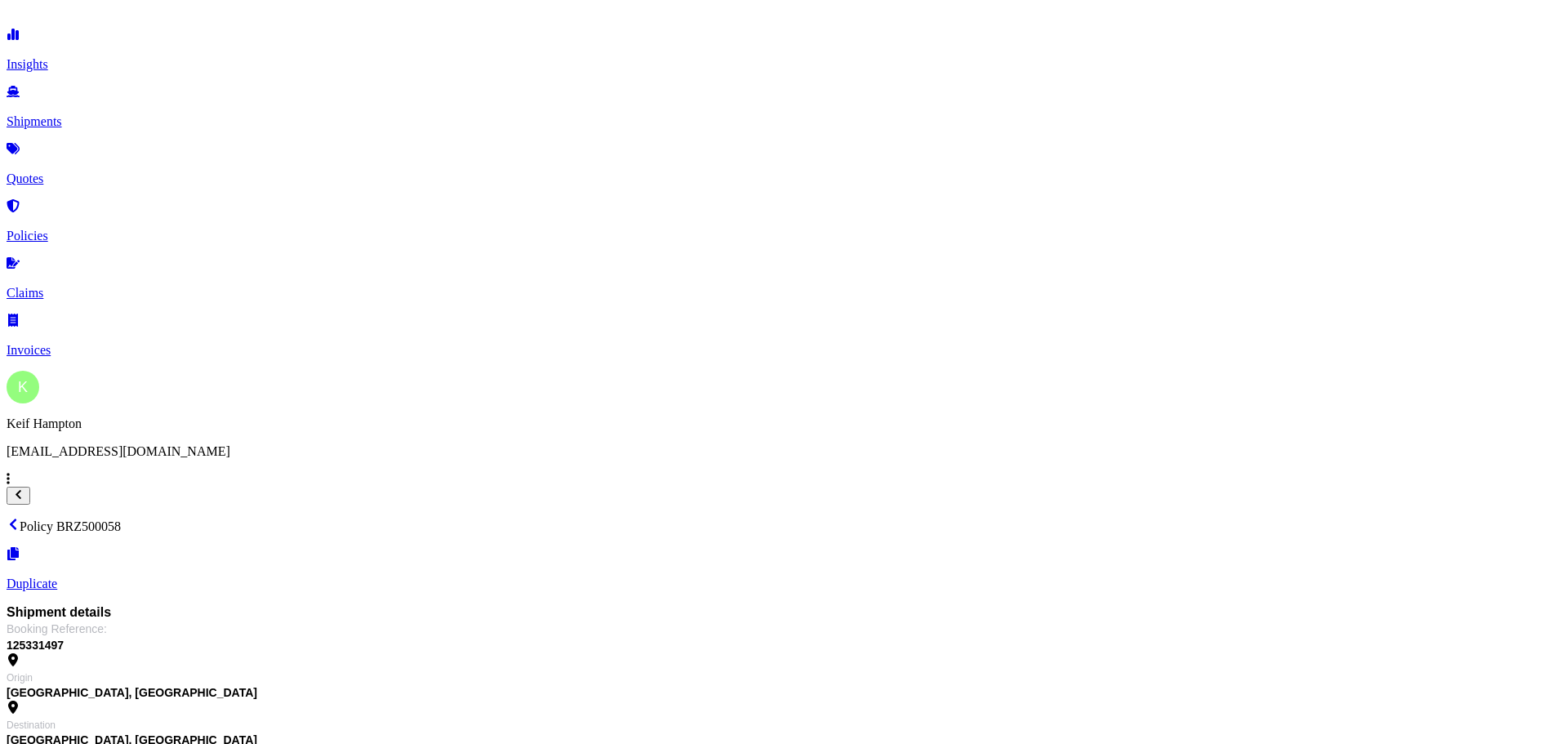
click at [799, 604] on div "Shipment details Booking Reference : 125331497" at bounding box center [784, 628] width 1555 height 49
drag, startPoint x: 469, startPoint y: 50, endPoint x: 420, endPoint y: 47, distance: 49.1
click at [422, 518] on div "Policy BRZ500058 Duplicate" at bounding box center [784, 554] width 1555 height 73
copy p "Policy BRZ500058"
